Goal: Task Accomplishment & Management: Manage account settings

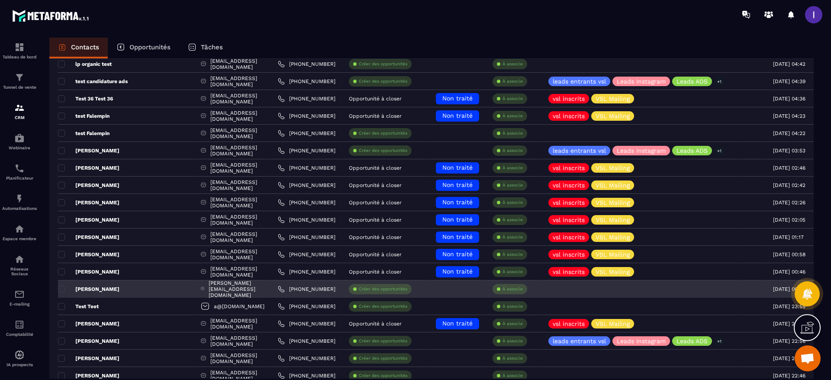
scroll to position [195, 0]
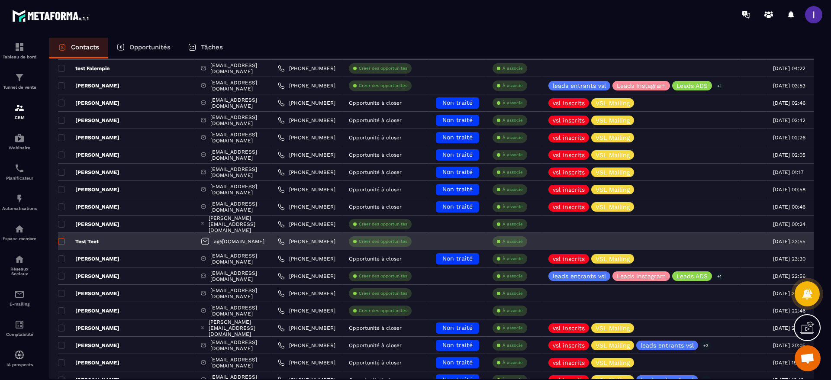
click at [61, 241] on span at bounding box center [61, 241] width 7 height 7
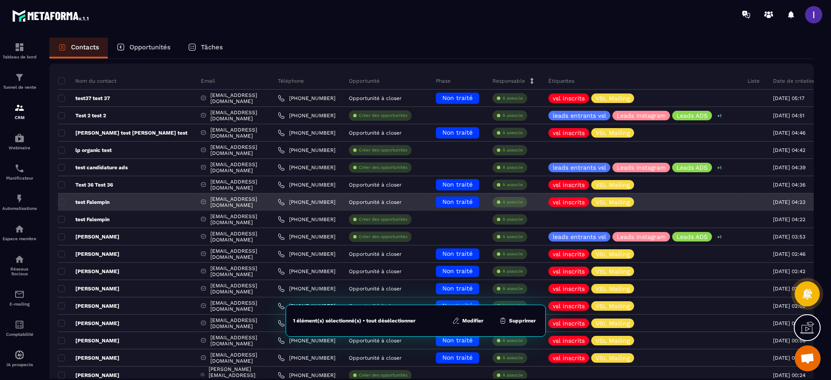
scroll to position [0, 0]
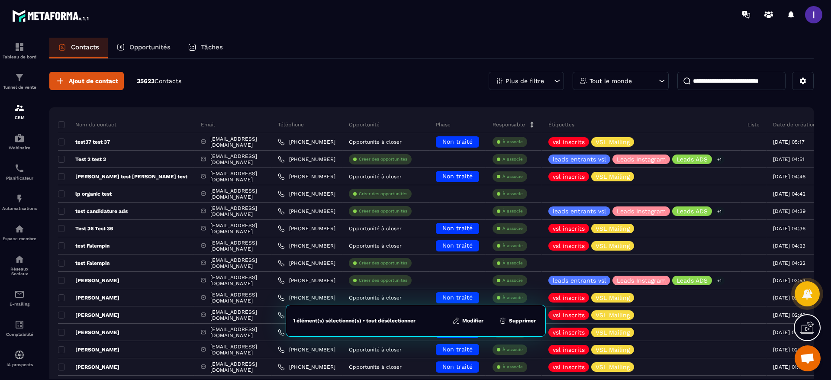
click at [514, 321] on button "Supprimer" at bounding box center [517, 320] width 42 height 9
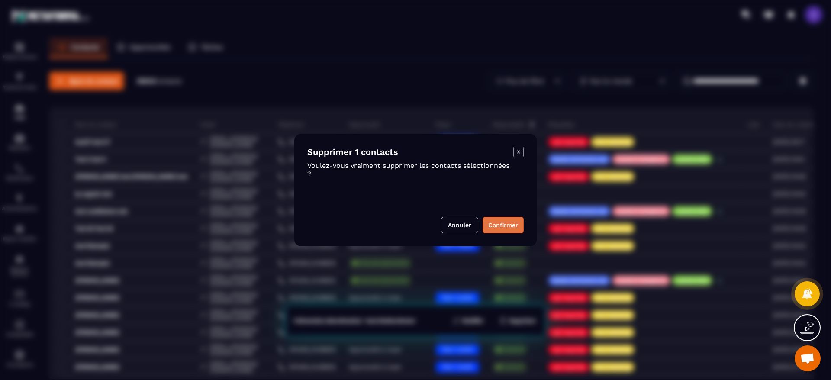
click at [498, 229] on button "Confirmer" at bounding box center [502, 225] width 41 height 16
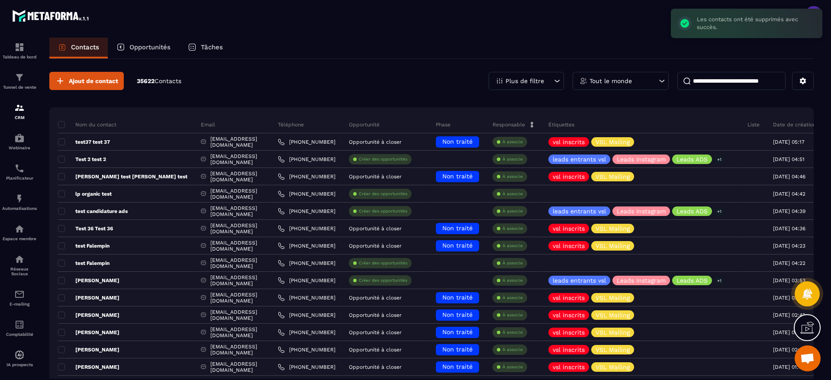
click at [152, 49] on p "Opportunités" at bounding box center [149, 47] width 41 height 8
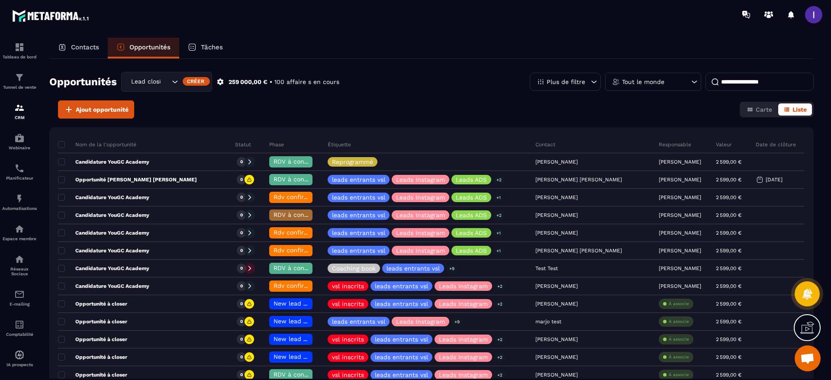
click at [135, 80] on div "Lead closing" at bounding box center [149, 82] width 42 height 10
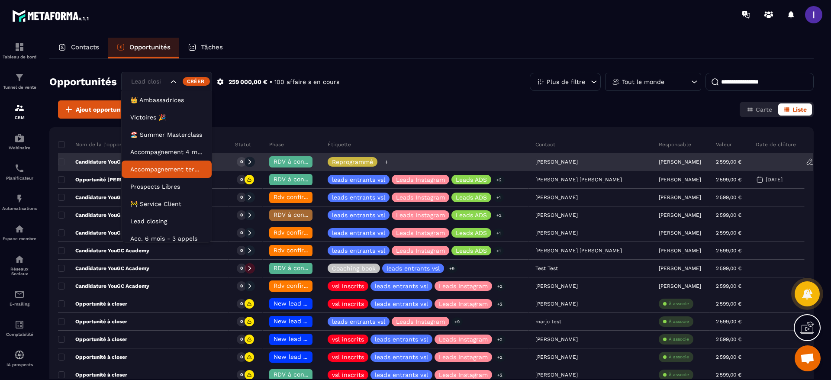
click at [383, 164] on icon at bounding box center [386, 162] width 6 height 6
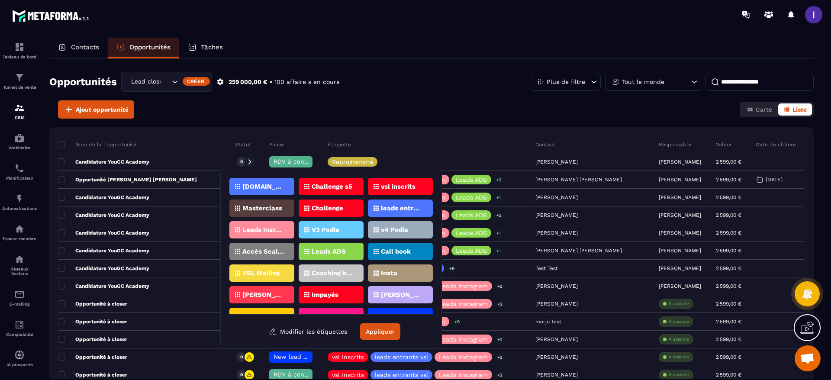
click at [294, 199] on div "vsl inscrits" at bounding box center [261, 207] width 65 height 17
click at [377, 251] on icon at bounding box center [375, 251] width 5 height 5
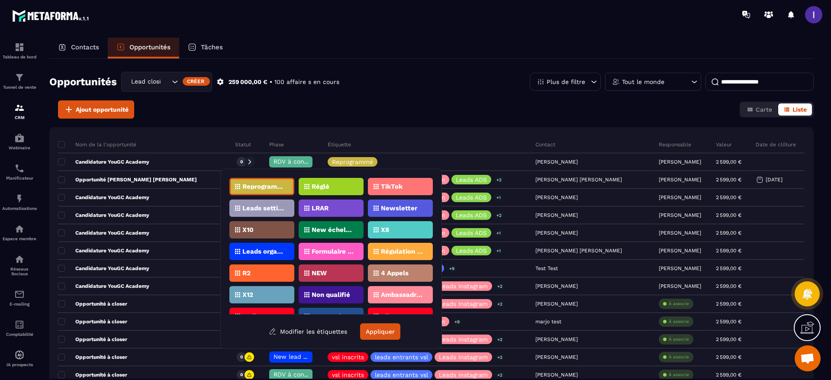
scroll to position [130, 0]
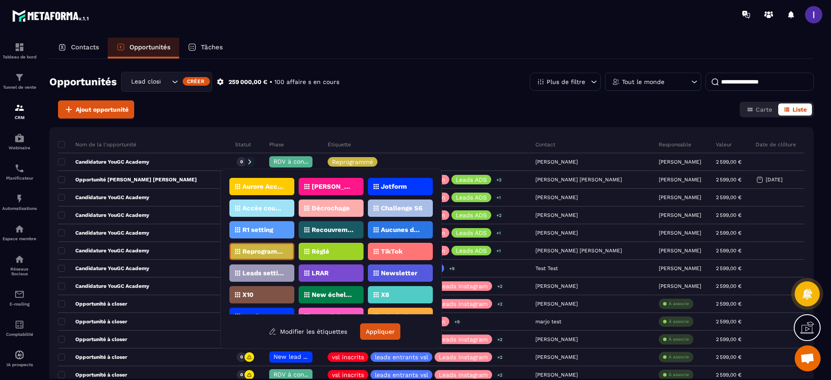
click at [273, 250] on p "Reprogrammé" at bounding box center [263, 251] width 42 height 6
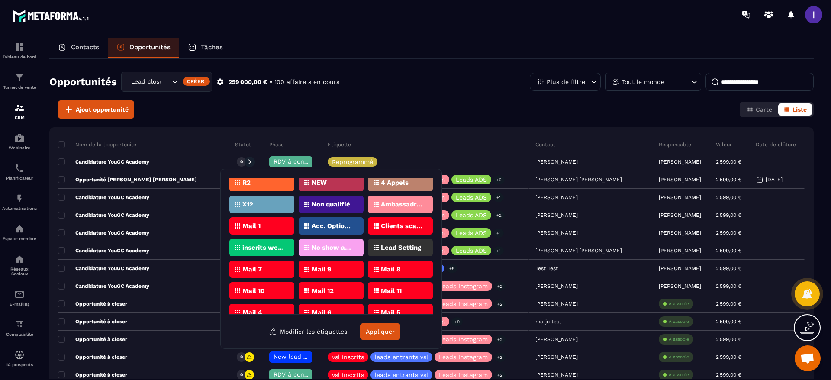
scroll to position [325, 0]
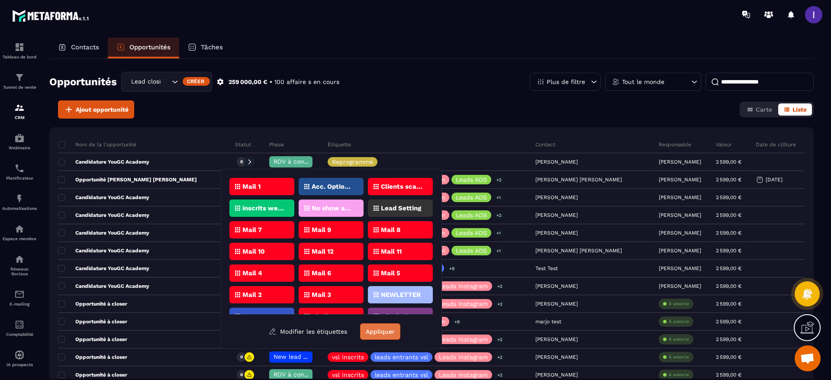
click at [383, 324] on button "Appliquer" at bounding box center [380, 331] width 40 height 16
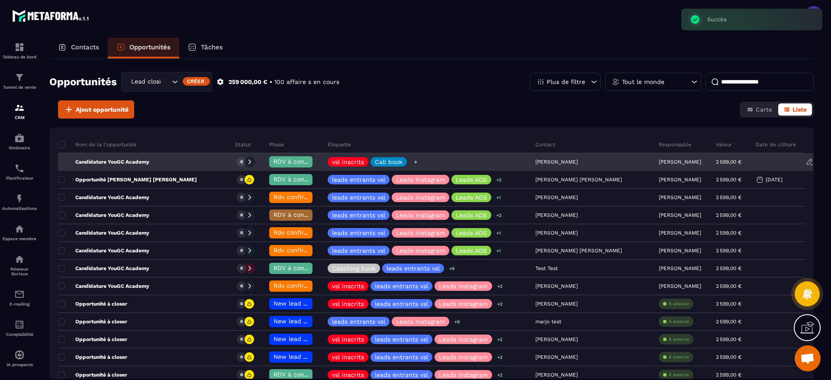
click at [411, 162] on div at bounding box center [416, 162] width 10 height 10
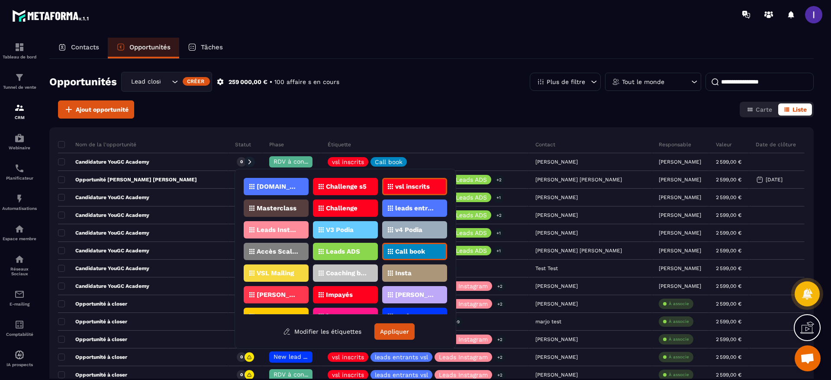
click at [313, 234] on div "Leads Instagram" at bounding box center [345, 229] width 65 height 17
click at [390, 325] on button "Appliquer" at bounding box center [394, 331] width 40 height 16
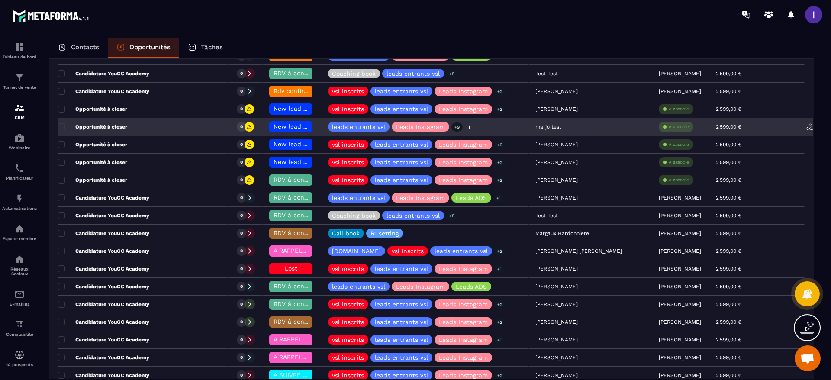
scroll to position [0, 0]
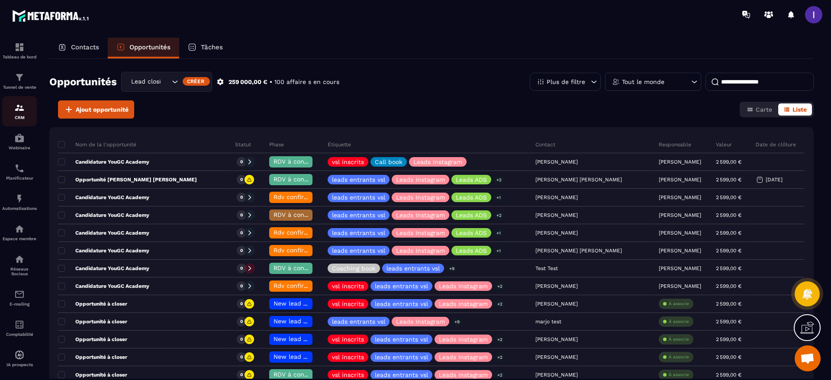
click at [22, 108] on img at bounding box center [19, 108] width 10 height 10
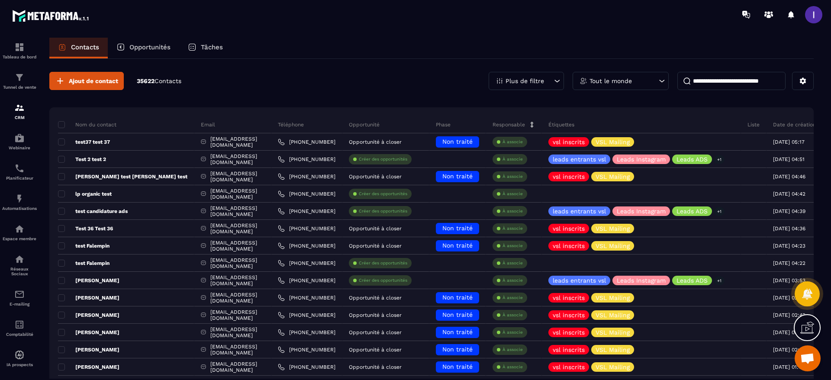
click at [138, 49] on p "Opportunités" at bounding box center [149, 47] width 41 height 8
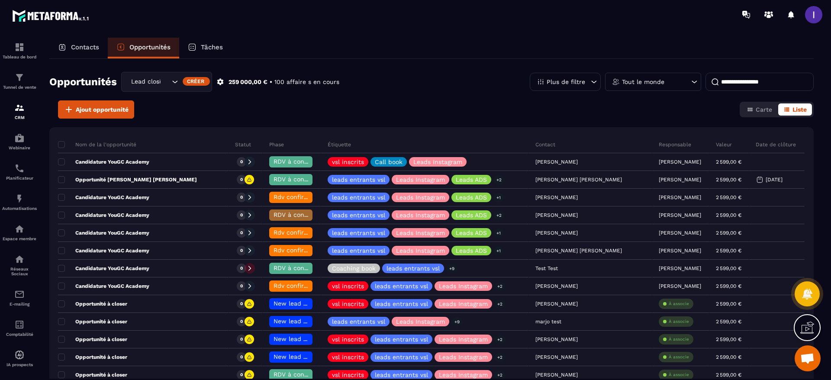
click at [159, 76] on div "Lead closing" at bounding box center [166, 82] width 91 height 20
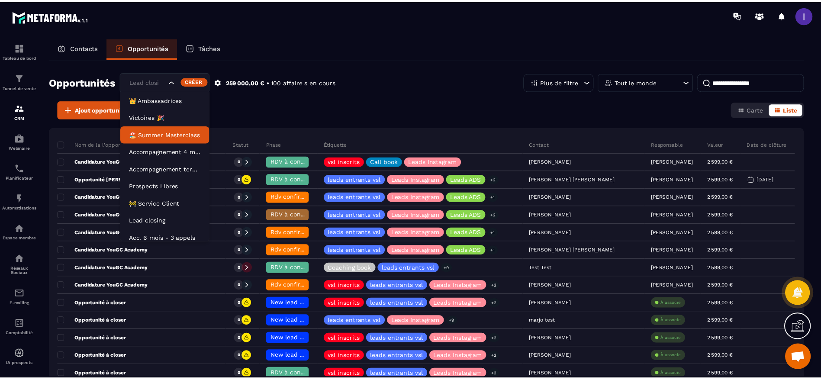
scroll to position [4, 0]
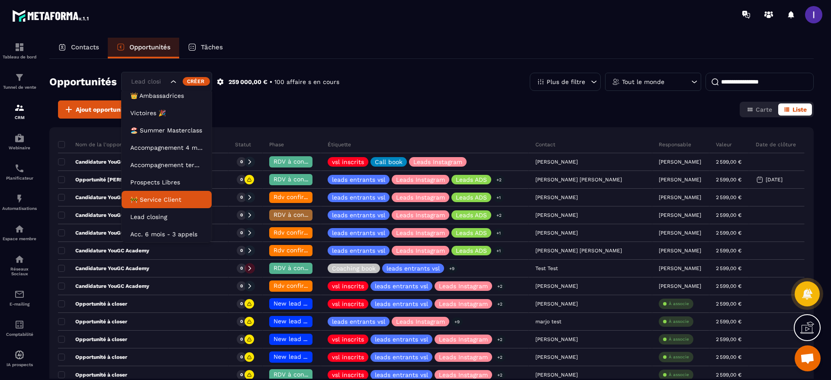
click at [163, 200] on p "🚧 Service Client" at bounding box center [166, 199] width 73 height 9
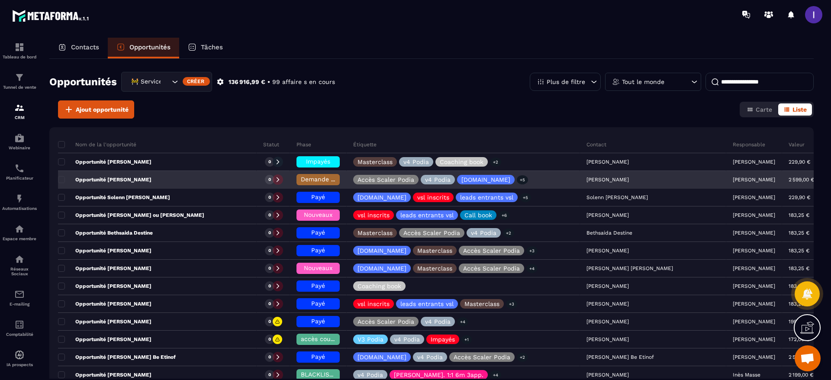
click at [316, 182] on span "Demande de rétractation/report" at bounding box center [349, 179] width 97 height 7
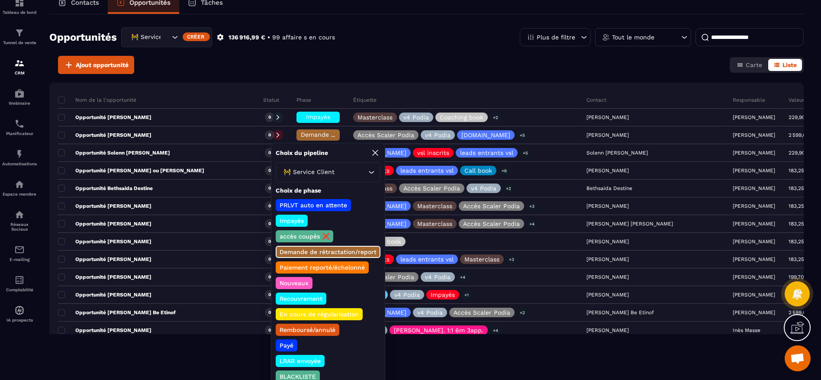
scroll to position [65, 0]
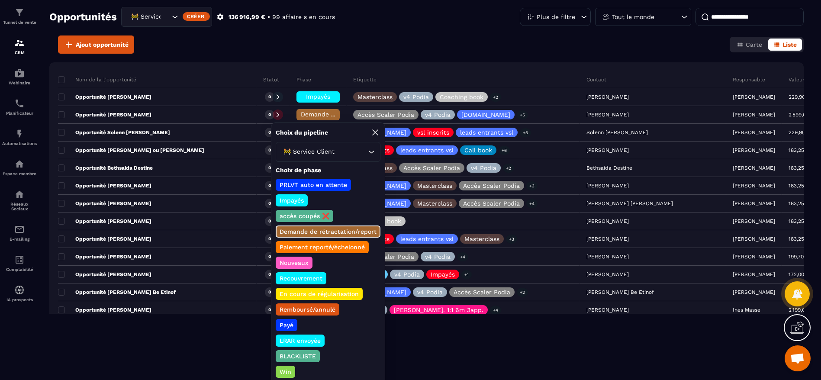
click at [292, 324] on p "Payé" at bounding box center [286, 325] width 16 height 9
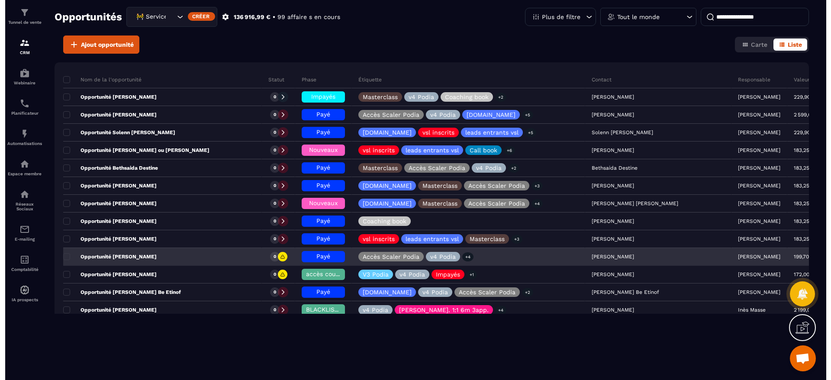
scroll to position [0, 0]
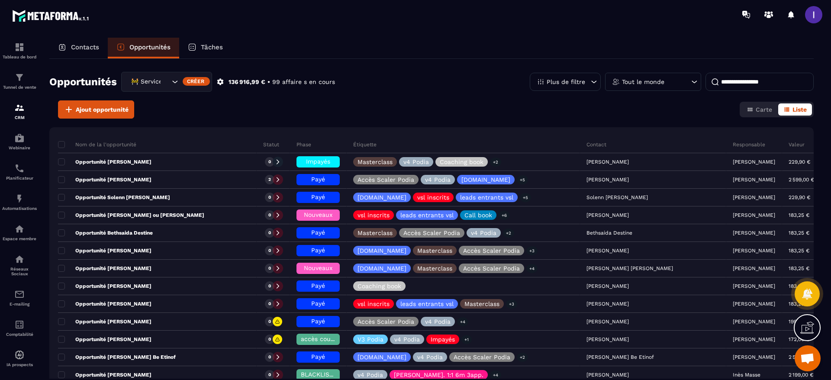
click at [87, 45] on p "Contacts" at bounding box center [85, 47] width 28 height 8
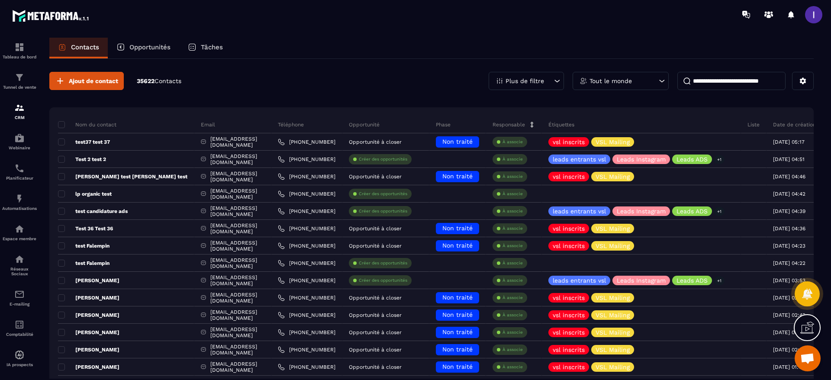
click at [161, 46] on p "Opportunités" at bounding box center [149, 47] width 41 height 8
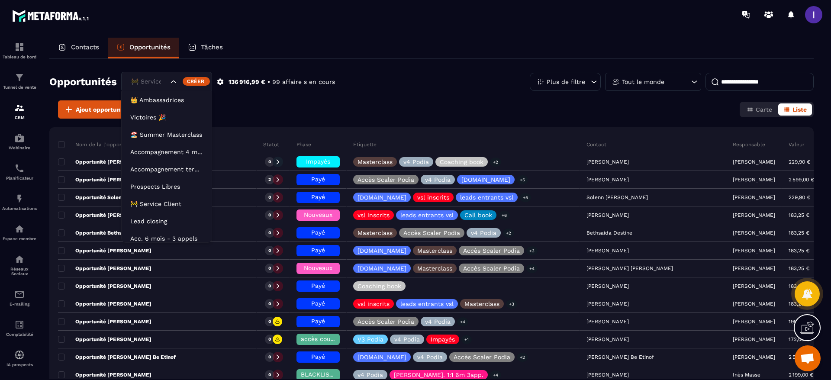
click at [160, 84] on div "🚧 Service Client" at bounding box center [148, 82] width 41 height 10
click at [158, 181] on li "Prospects Libres" at bounding box center [167, 186] width 90 height 17
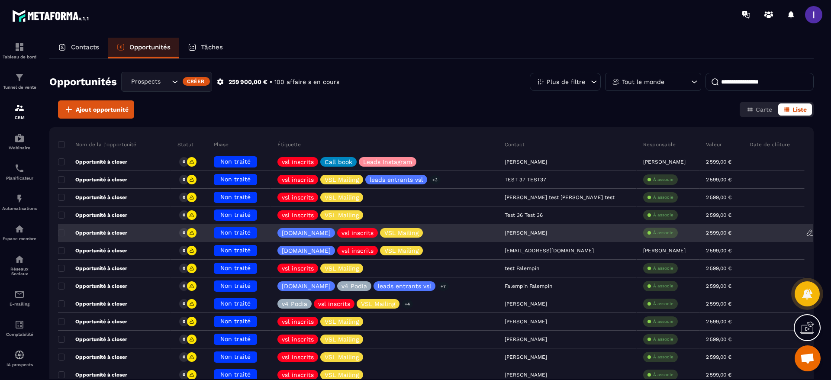
click at [67, 233] on p "Opportunité à closer" at bounding box center [92, 232] width 69 height 7
